Goal: Task Accomplishment & Management: Manage account settings

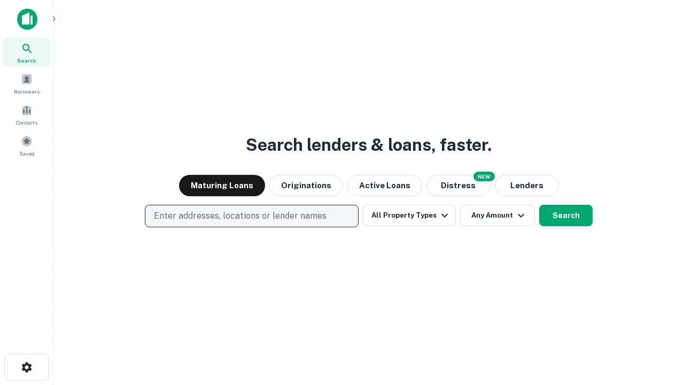
click at [251, 216] on p "Enter addresses, locations or lender names" at bounding box center [240, 216] width 173 height 13
type input "**********"
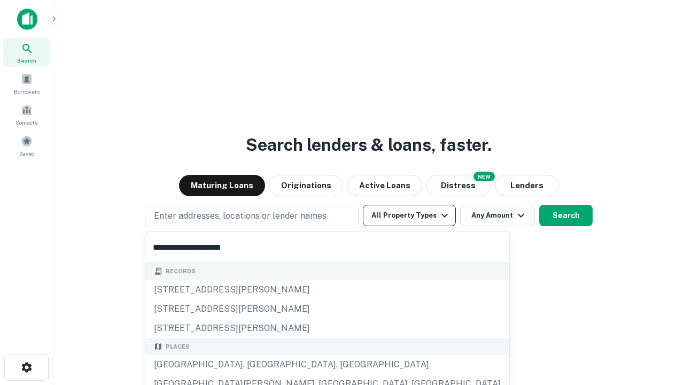
click at [256, 365] on div "[GEOGRAPHIC_DATA], [GEOGRAPHIC_DATA], [GEOGRAPHIC_DATA]" at bounding box center [327, 364] width 364 height 19
click at [410, 215] on button "All Property Types" at bounding box center [409, 215] width 93 height 21
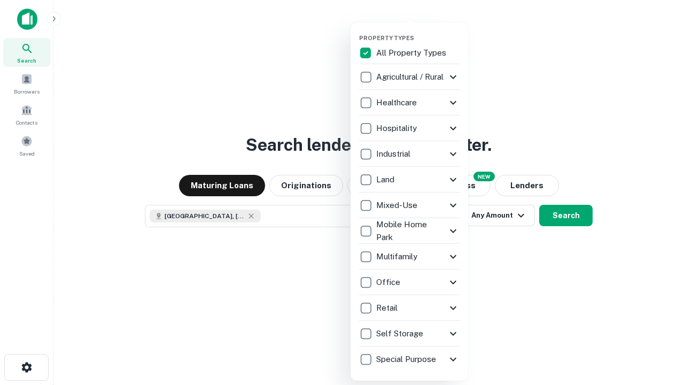
click at [418, 31] on button "button" at bounding box center [418, 31] width 118 height 1
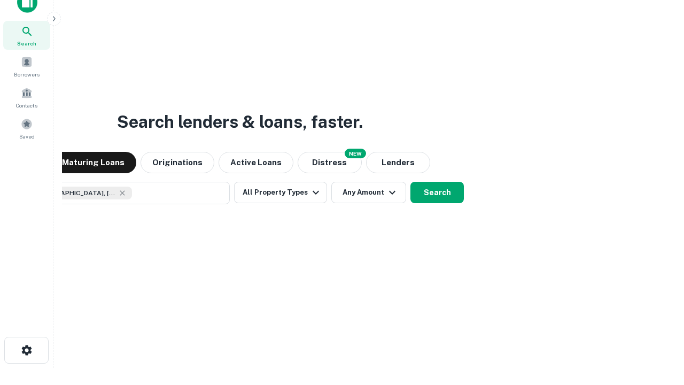
scroll to position [77, 303]
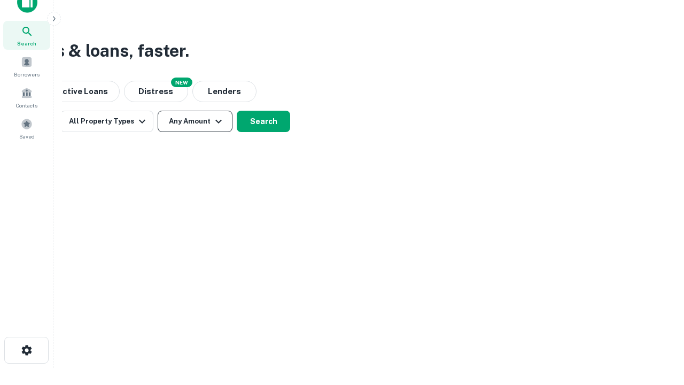
click at [195, 121] on button "Any Amount" at bounding box center [195, 121] width 75 height 21
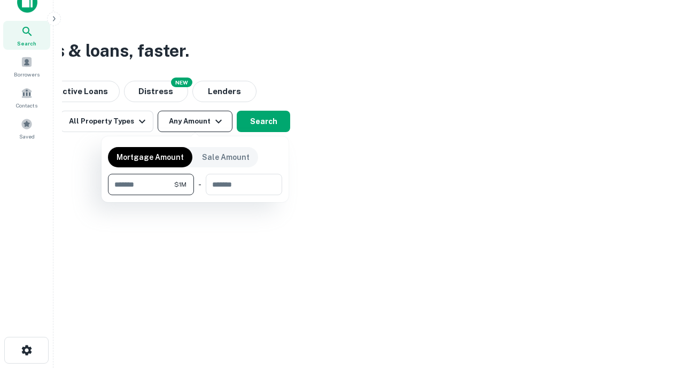
type input "*******"
click at [195, 195] on button "button" at bounding box center [195, 195] width 174 height 1
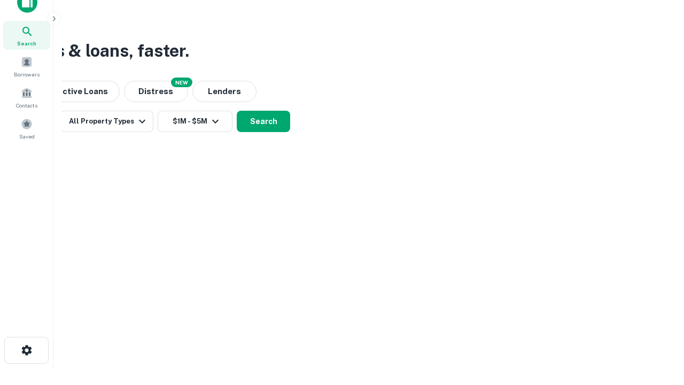
scroll to position [17, 0]
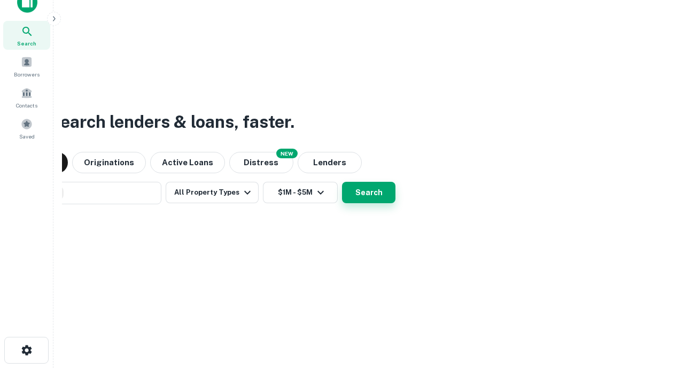
click at [342, 182] on button "Search" at bounding box center [368, 192] width 53 height 21
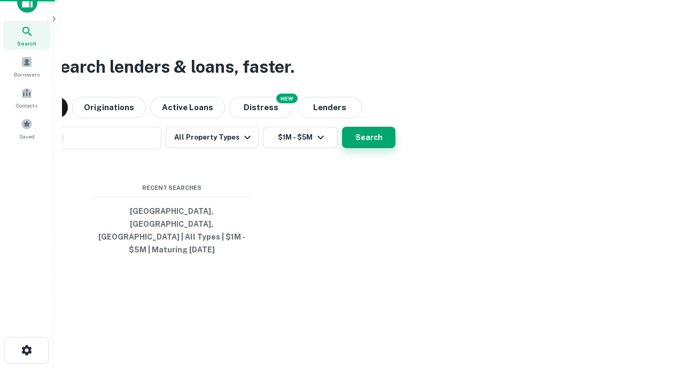
scroll to position [35, 303]
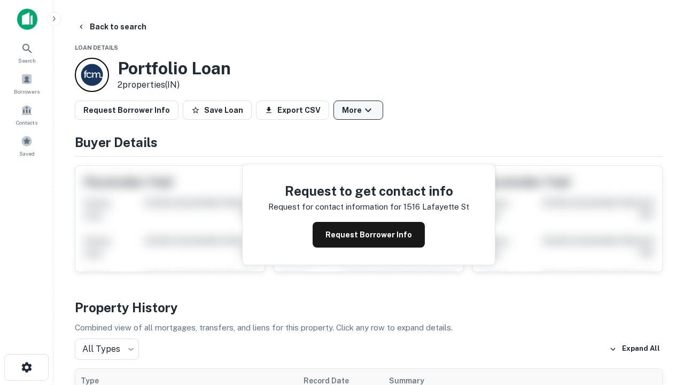
click at [358, 110] on button "More" at bounding box center [359, 110] width 50 height 19
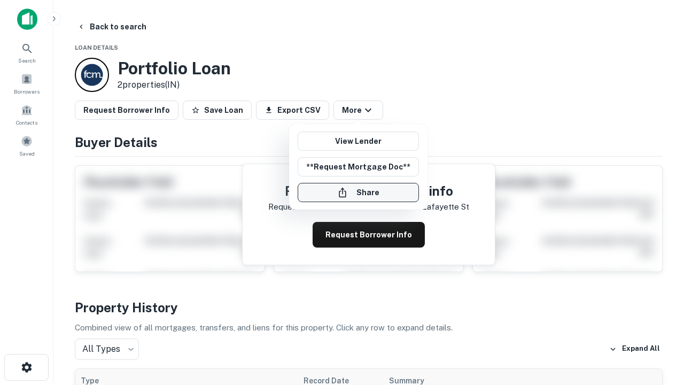
click at [358, 192] on button "Share" at bounding box center [358, 192] width 121 height 19
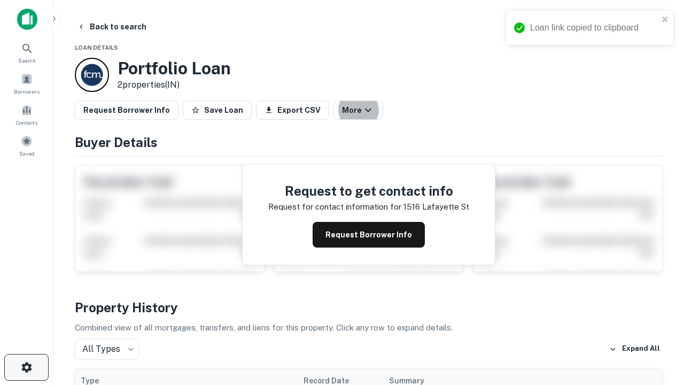
click at [26, 367] on icon "button" at bounding box center [26, 367] width 13 height 13
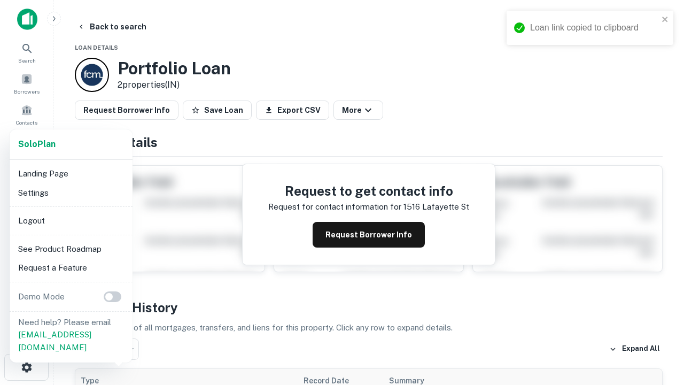
click at [71, 220] on li "Logout" at bounding box center [71, 220] width 114 height 19
